Goal: Find specific page/section: Find specific page/section

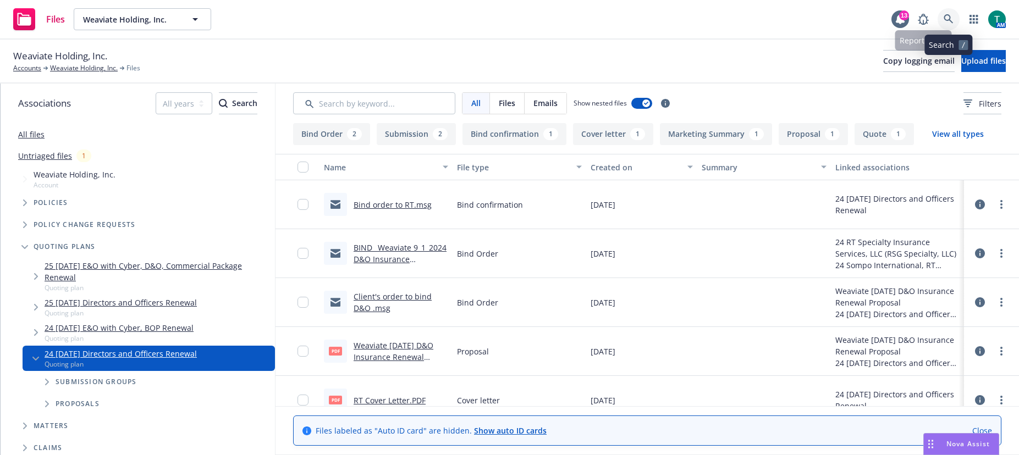
click at [946, 18] on icon at bounding box center [949, 19] width 10 height 10
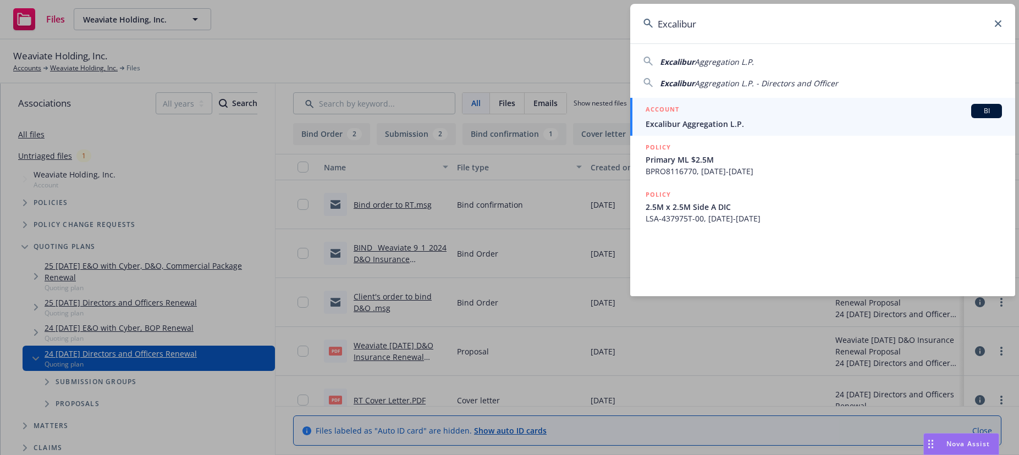
type input "Excalibur"
click at [980, 115] on span "BI" at bounding box center [987, 111] width 22 height 10
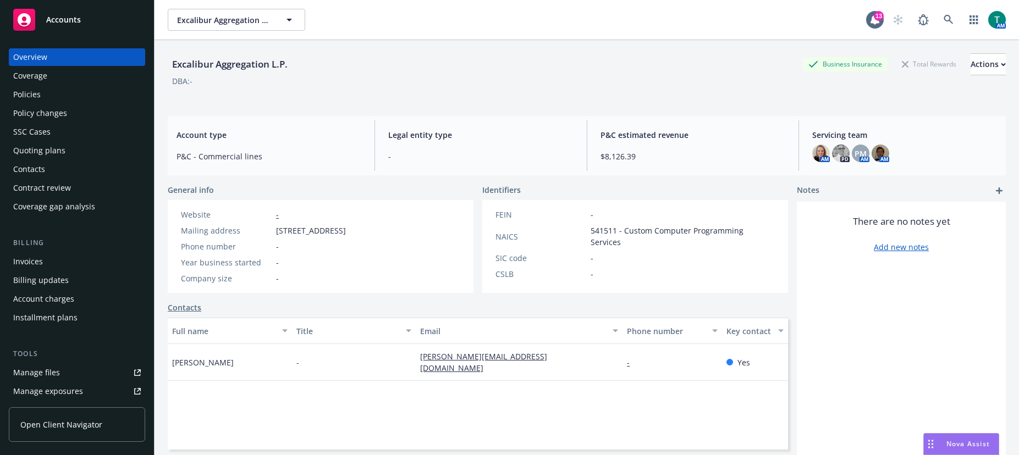
click at [71, 374] on link "Manage files" at bounding box center [77, 373] width 136 height 18
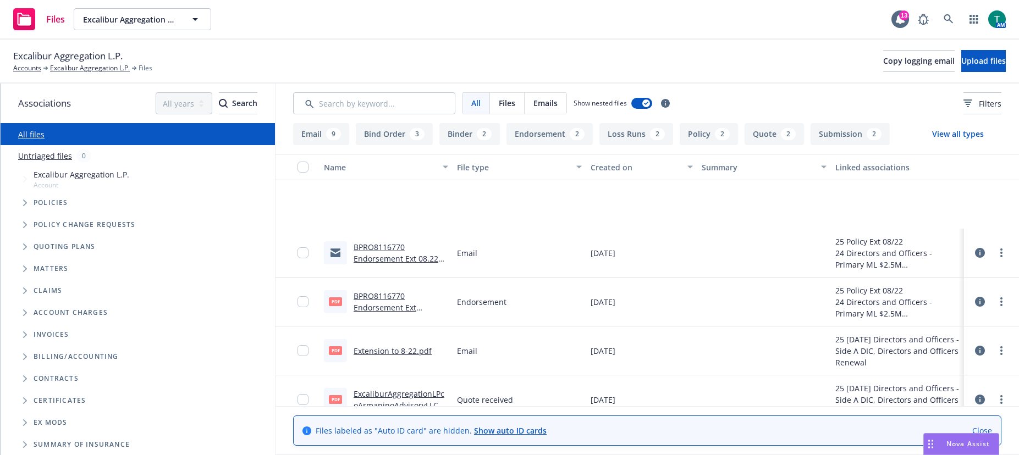
scroll to position [220, 0]
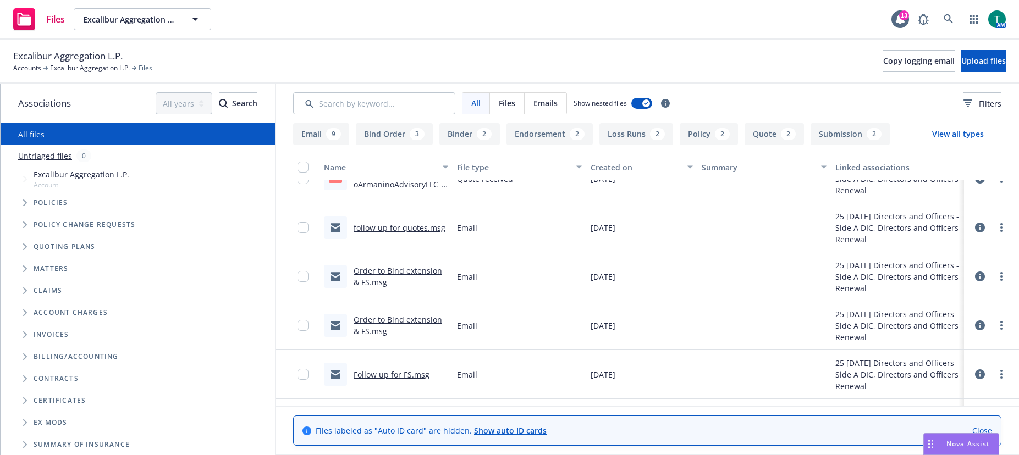
click at [25, 248] on icon "Tree Example" at bounding box center [25, 247] width 4 height 7
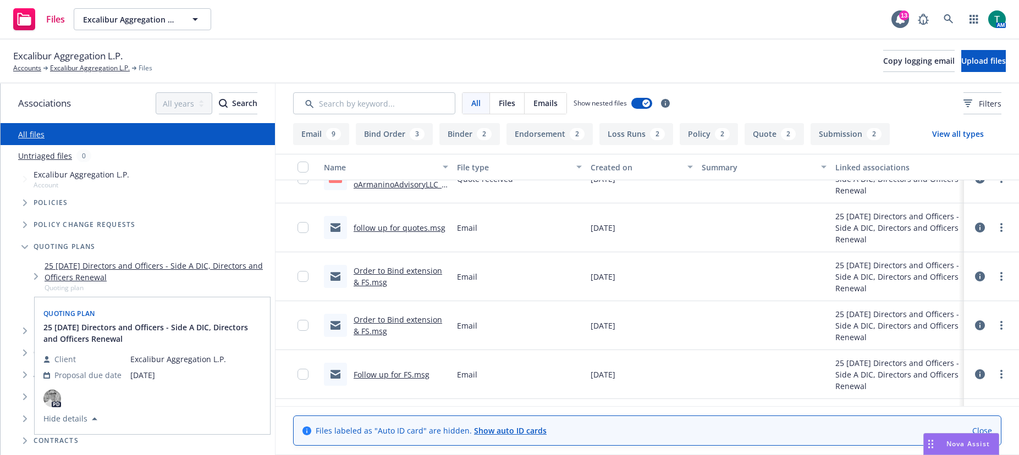
click at [221, 285] on span "Quoting plan" at bounding box center [158, 287] width 226 height 9
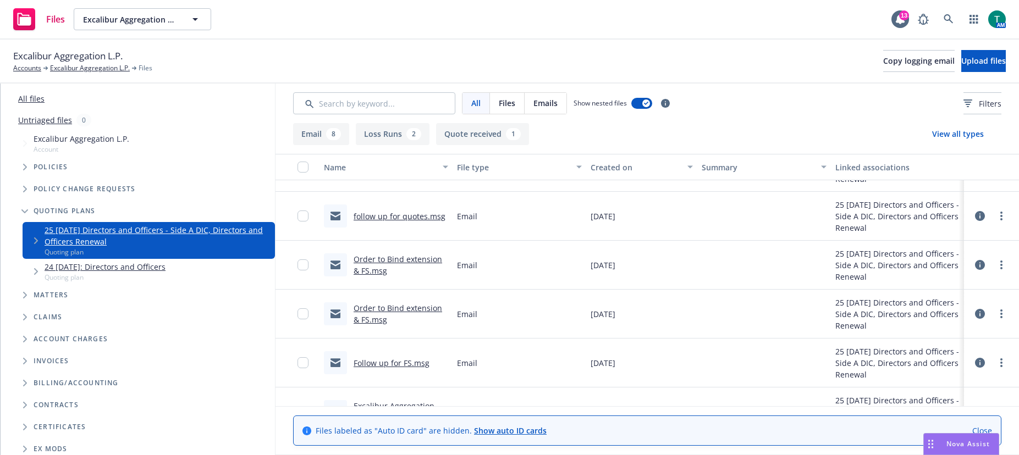
scroll to position [55, 0]
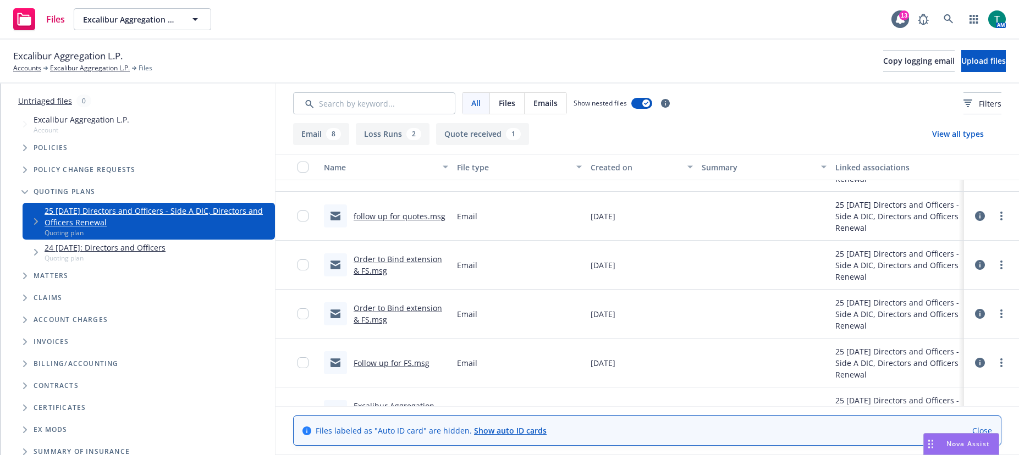
click at [122, 251] on link "24 08/01/2024: Directors and Officers" at bounding box center [105, 248] width 121 height 12
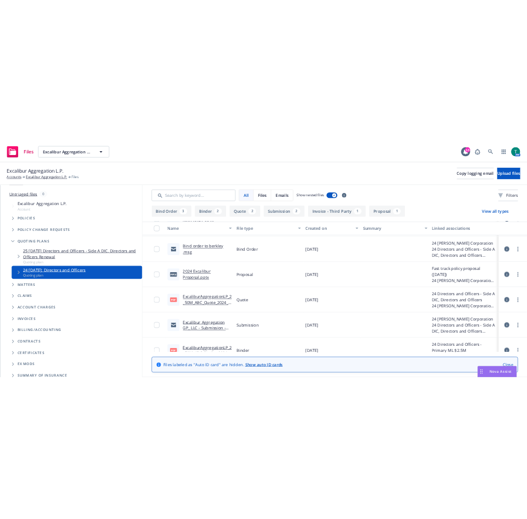
scroll to position [310, 0]
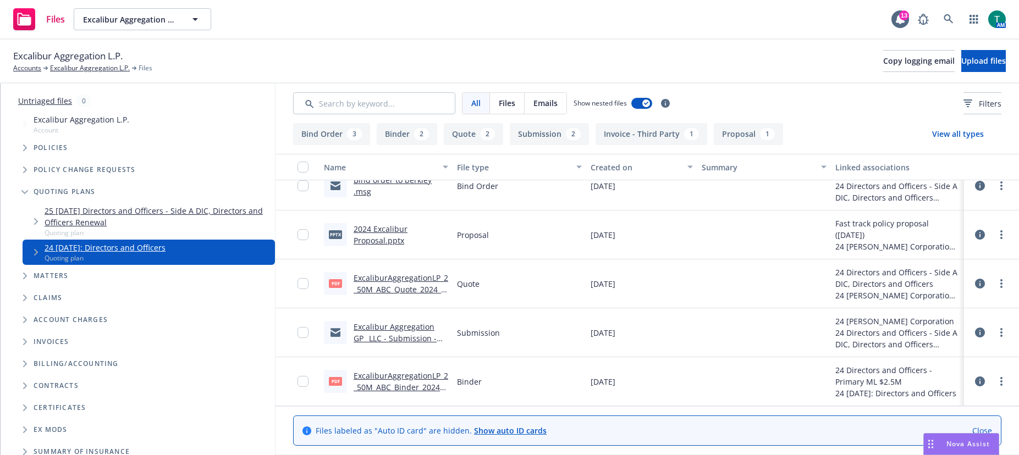
click at [383, 227] on link "2024 Excalibur Proposal.pptx" at bounding box center [381, 235] width 54 height 22
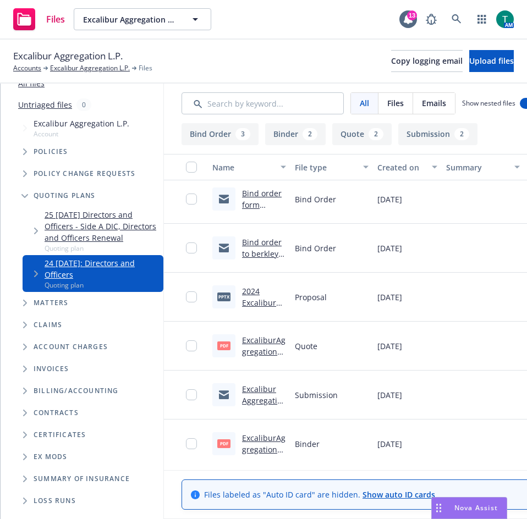
scroll to position [254, 0]
